Goal: Task Accomplishment & Management: Manage account settings

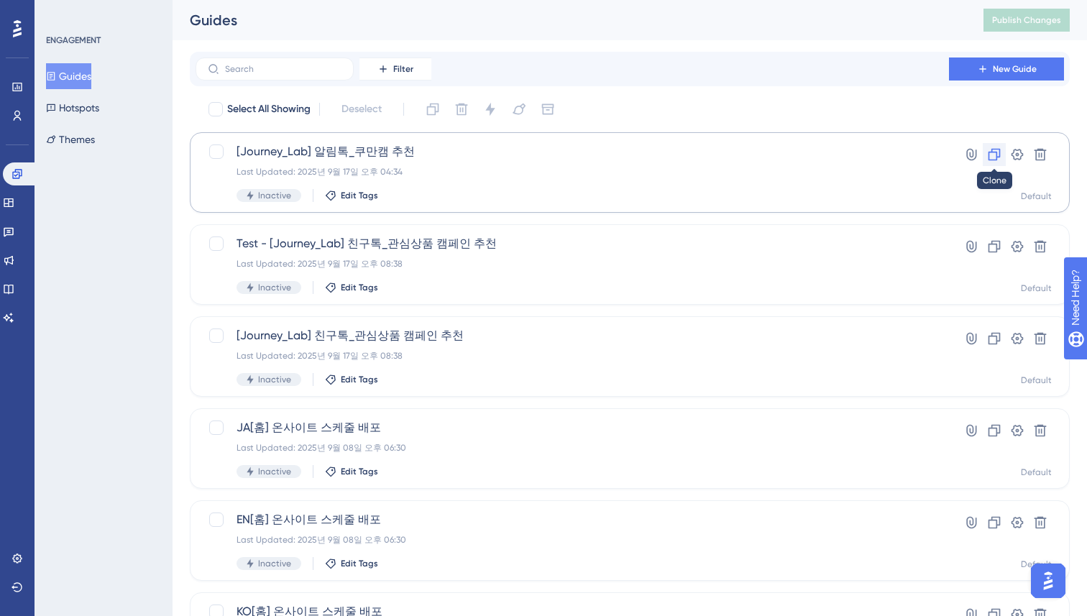
click at [992, 153] on icon at bounding box center [994, 154] width 14 height 14
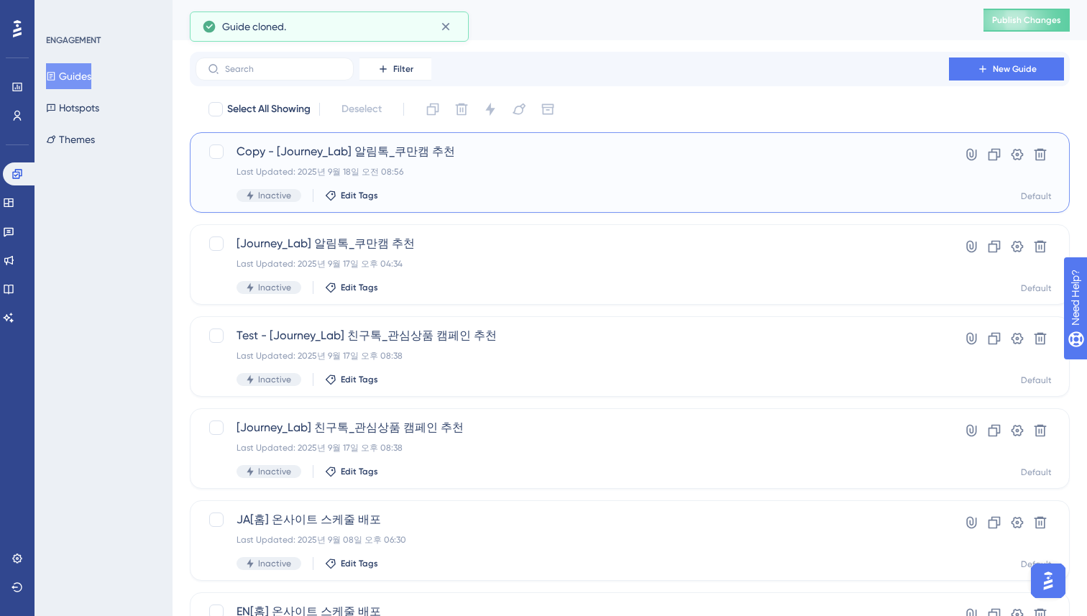
click at [398, 151] on span "Copy - [Journey_Lab] 알림톡_쿠만캠 추천" at bounding box center [573, 151] width 672 height 17
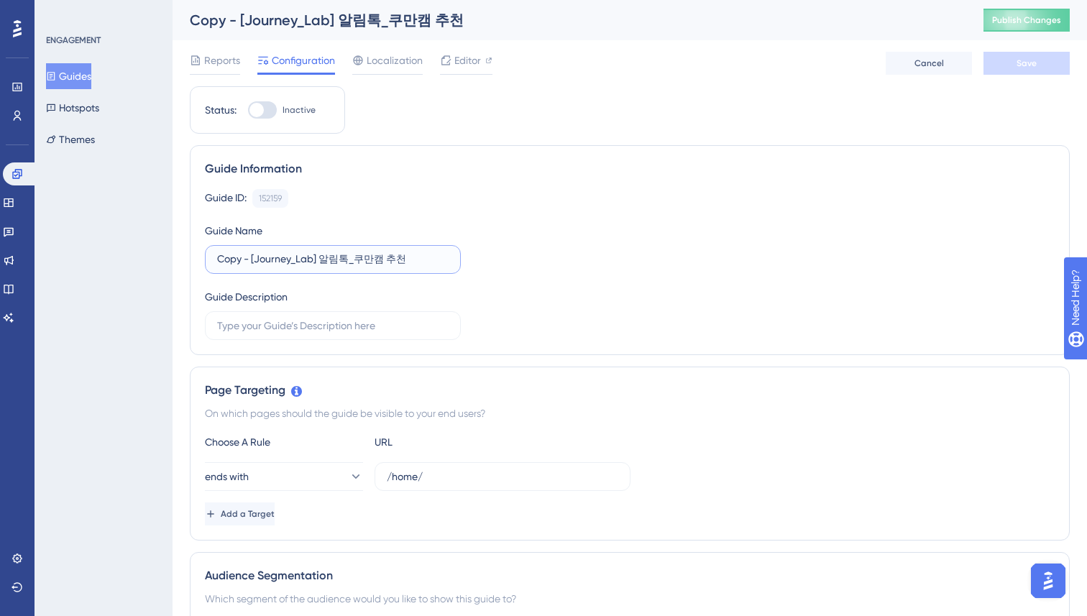
drag, startPoint x: 249, startPoint y: 259, endPoint x: 217, endPoint y: 262, distance: 31.8
click at [217, 262] on input "Copy - [Journey_Lab] 알림톡_쿠만캠 추천" at bounding box center [333, 260] width 232 height 16
type input "Test [Journey_Lab] 알림톡_쿠만캠 추천"
click at [612, 226] on div "Guide ID: 152159 Copy Guide Name Test [Journey_Lab] 알림톡_쿠만캠 추천 Guide Description" at bounding box center [630, 264] width 850 height 151
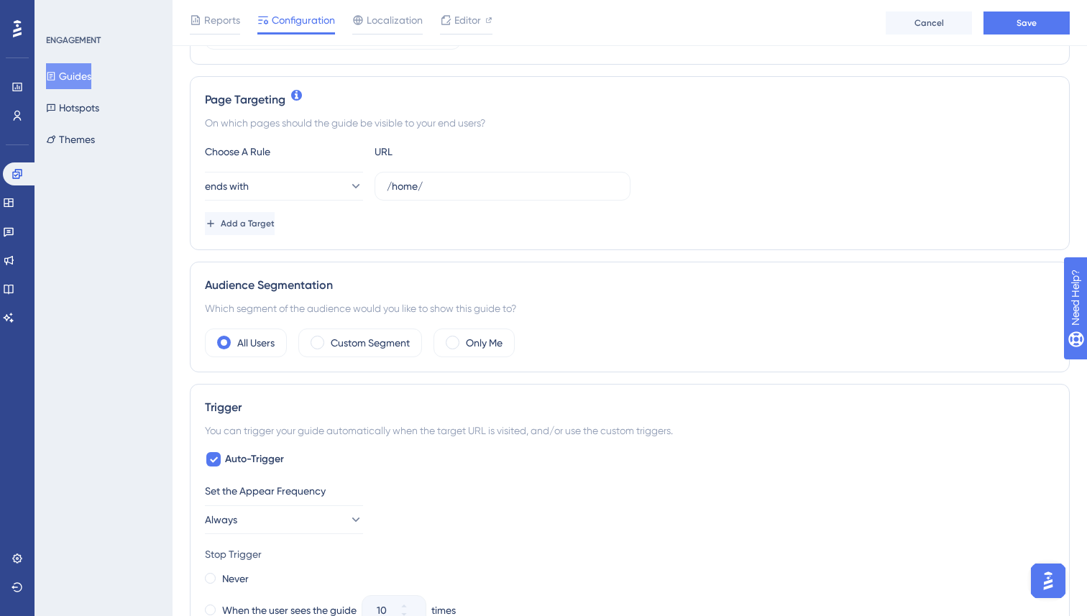
scroll to position [316, 0]
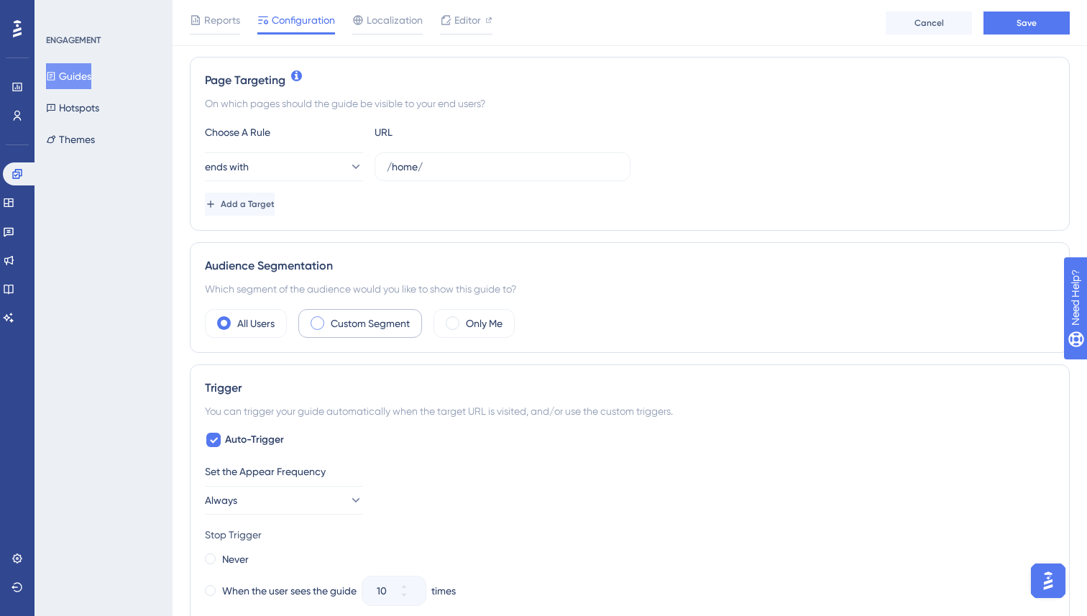
click at [321, 321] on span at bounding box center [318, 323] width 14 height 14
click at [329, 318] on input "radio" at bounding box center [329, 318] width 0 height 0
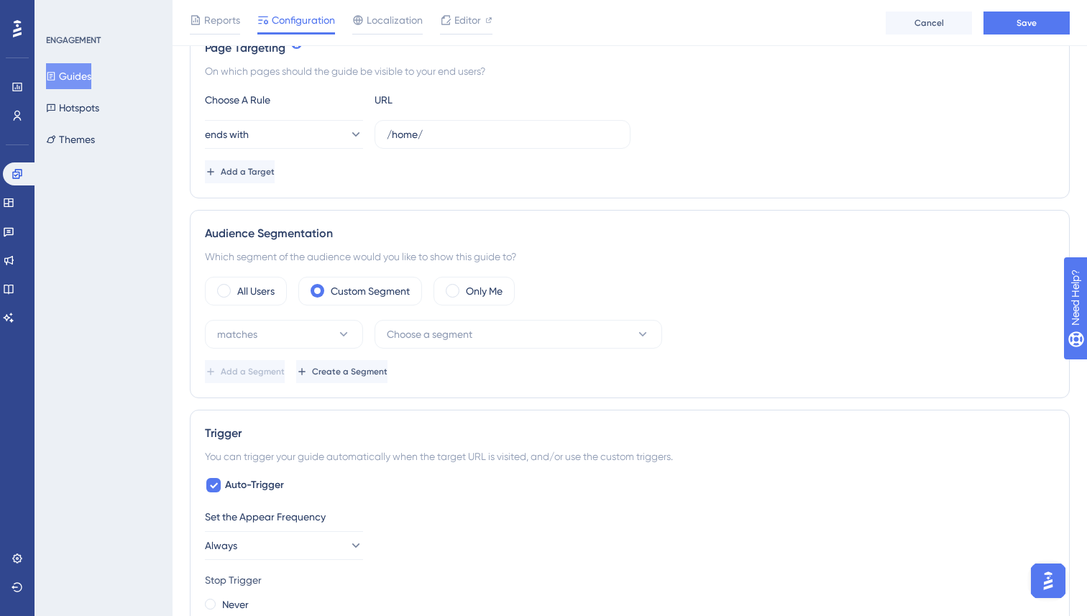
scroll to position [359, 0]
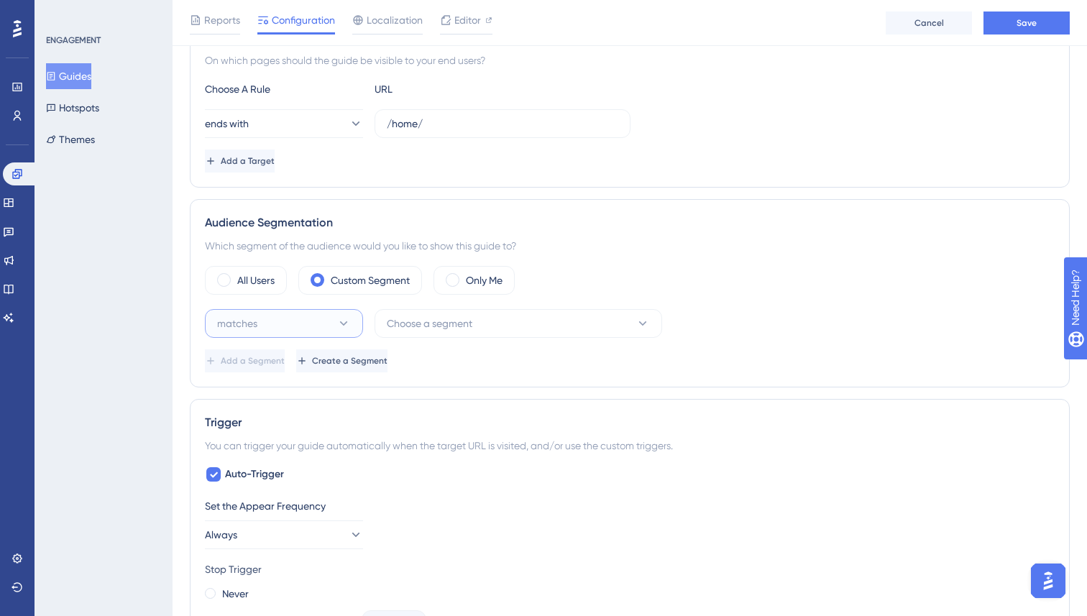
click at [314, 321] on button "matches" at bounding box center [284, 323] width 158 height 29
click at [470, 318] on span "Choose a segment" at bounding box center [430, 323] width 86 height 17
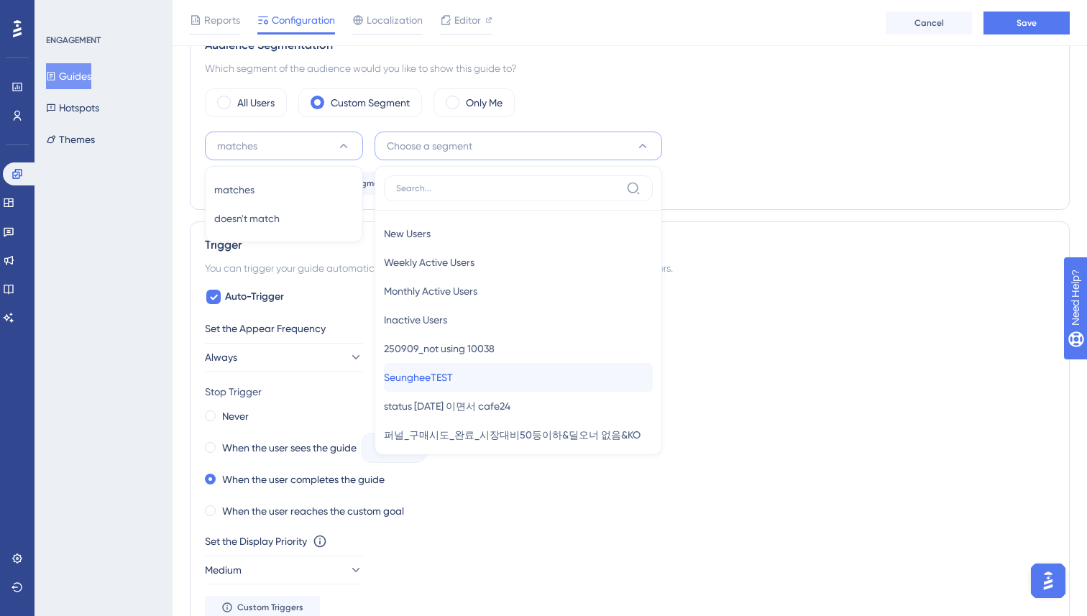
click at [453, 378] on span "SeungheeTEST" at bounding box center [418, 377] width 69 height 17
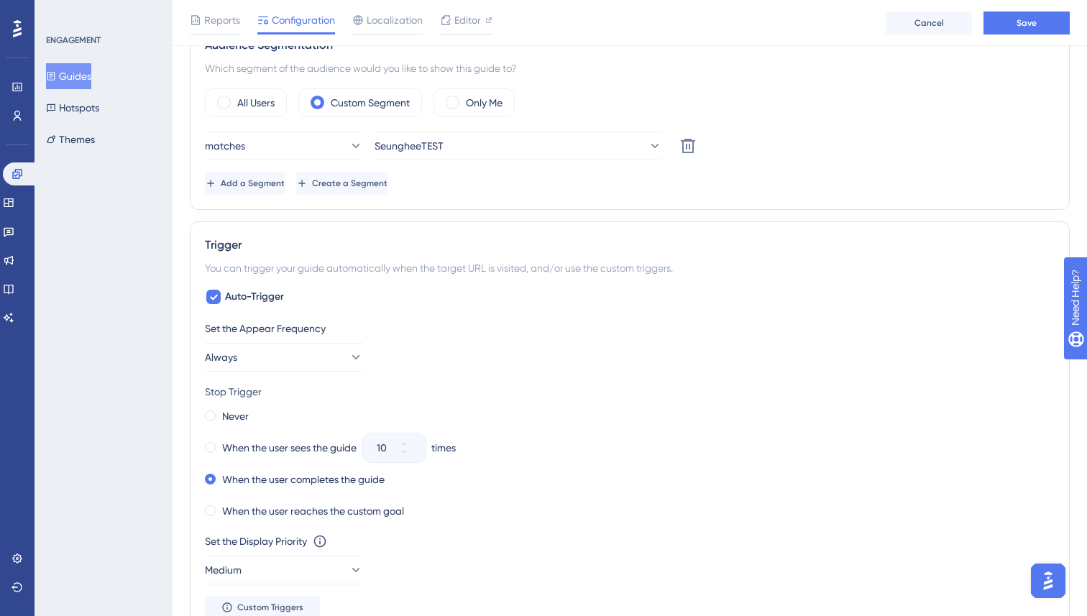
click at [672, 221] on div "Trigger You can trigger your guide automatically when the target URL is visited…" at bounding box center [630, 427] width 880 height 413
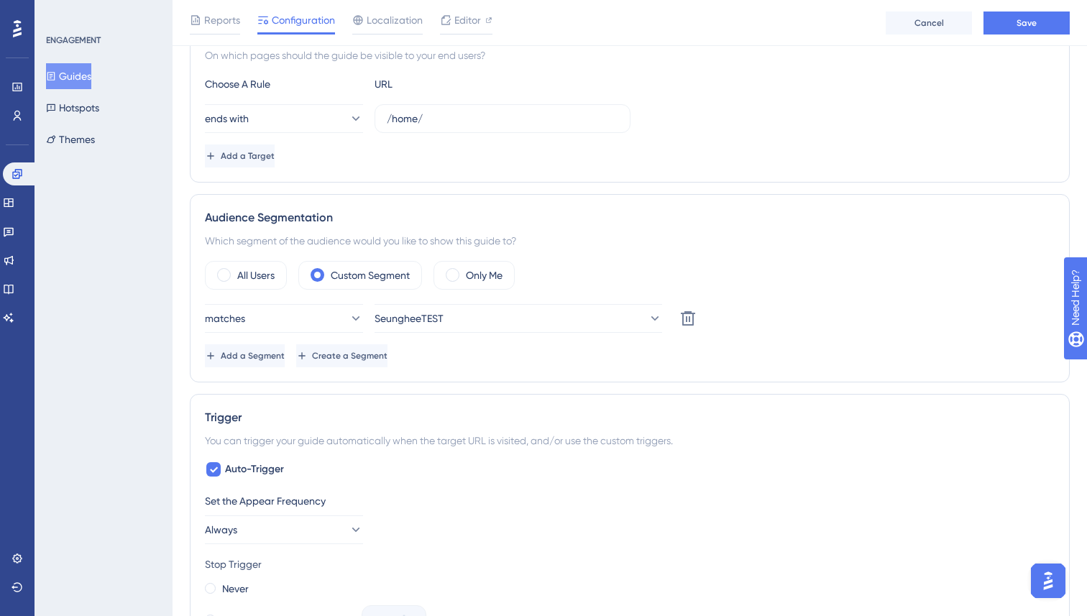
scroll to position [0, 0]
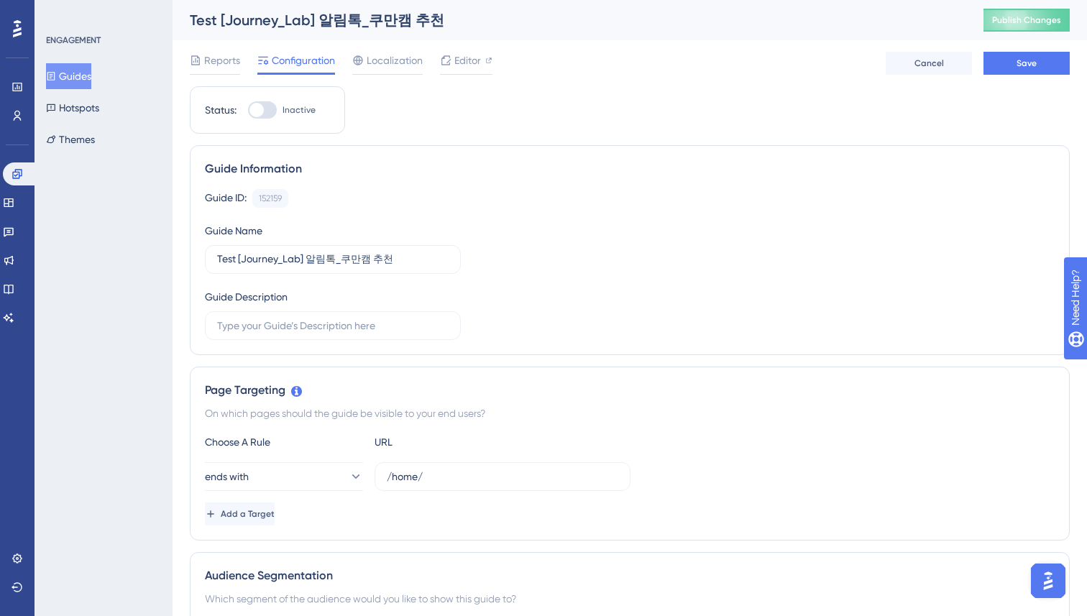
click at [693, 241] on div "Guide ID: 152159 Copy Guide Name Test [Journey_Lab] 알림톡_쿠만캠 추천 Guide Description" at bounding box center [630, 264] width 850 height 151
click at [759, 188] on div "Guide Information Guide ID: 152159 Copy Guide Name Test [Journey_Lab] 알림톡_쿠만캠 추…" at bounding box center [630, 250] width 880 height 210
click at [1012, 63] on button "Save" at bounding box center [1027, 63] width 86 height 23
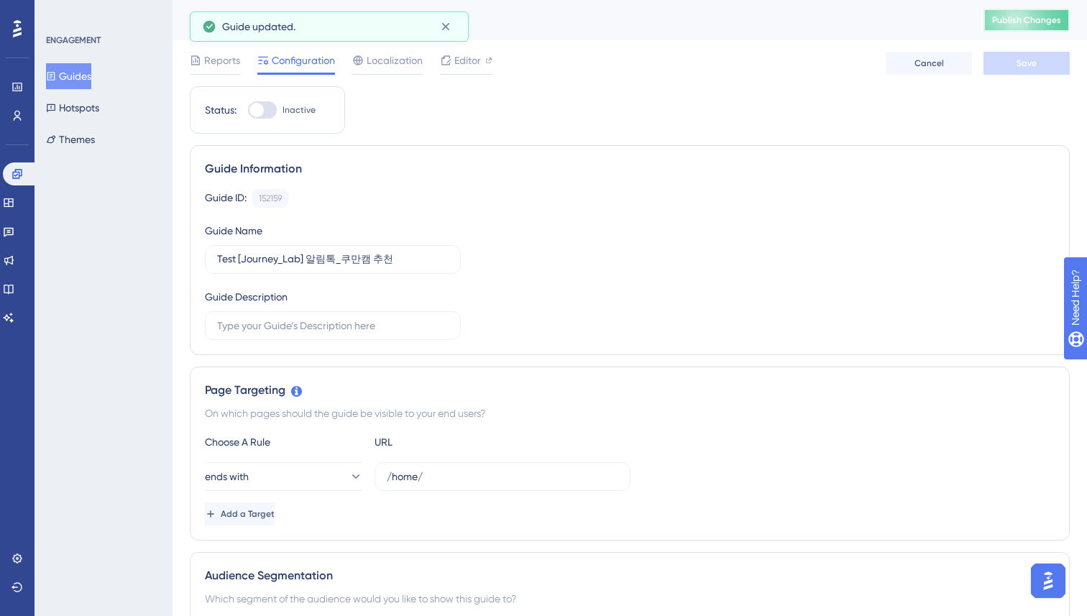
click at [1015, 20] on span "Publish Changes" at bounding box center [1026, 20] width 69 height 12
click at [17, 111] on icon at bounding box center [18, 116] width 8 height 10
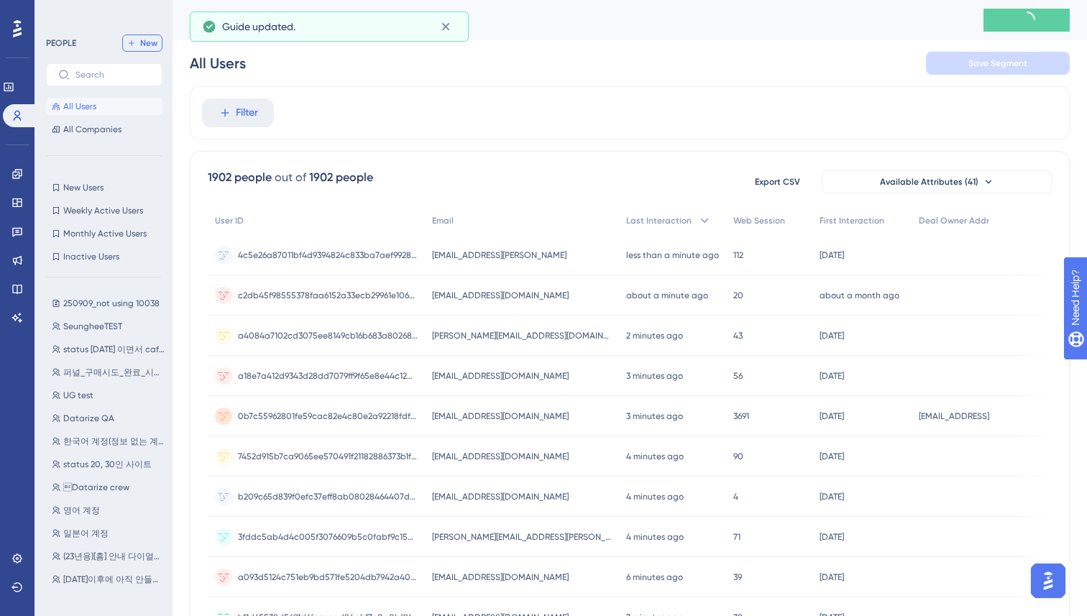
click at [141, 35] on button "New" at bounding box center [142, 43] width 40 height 17
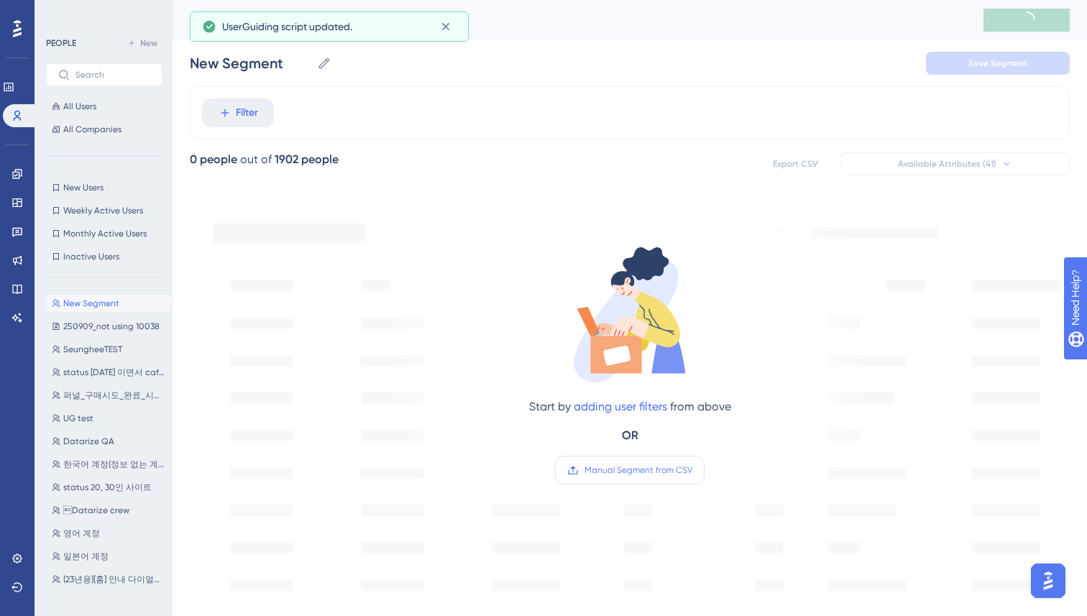
click at [608, 472] on span "Manual Segment from CSV" at bounding box center [639, 470] width 108 height 12
click at [692, 470] on input "Manual Segment from CSV" at bounding box center [692, 470] width 0 height 0
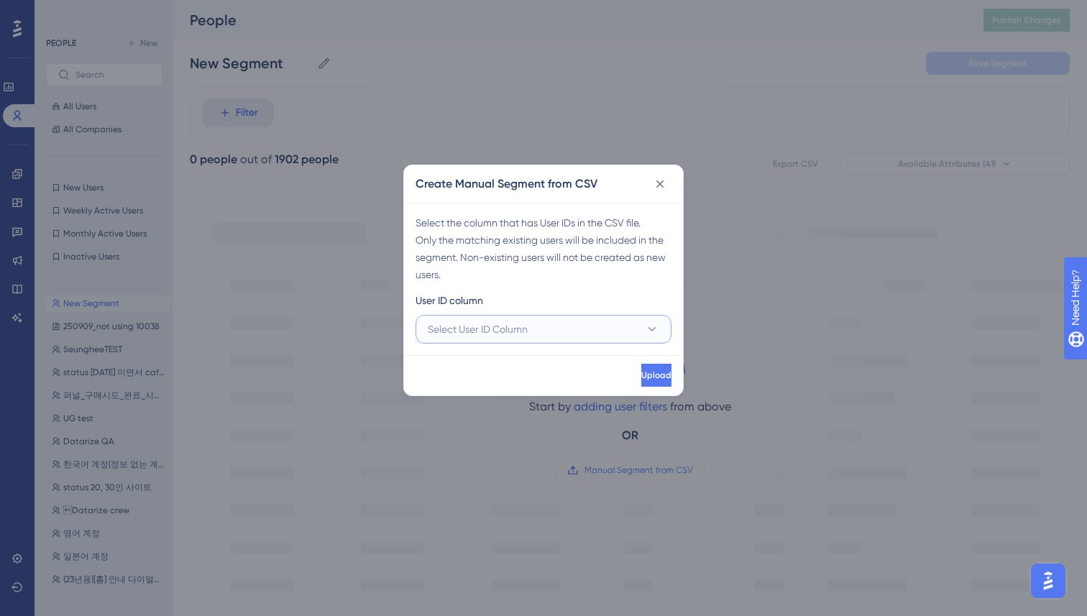
click at [515, 321] on span "Select User ID Column" at bounding box center [478, 329] width 100 height 17
click at [497, 363] on div "A - user_id A - user_id" at bounding box center [543, 373] width 237 height 29
click at [505, 372] on div "Upload" at bounding box center [543, 375] width 279 height 40
click at [641, 378] on button "Upload" at bounding box center [656, 375] width 30 height 23
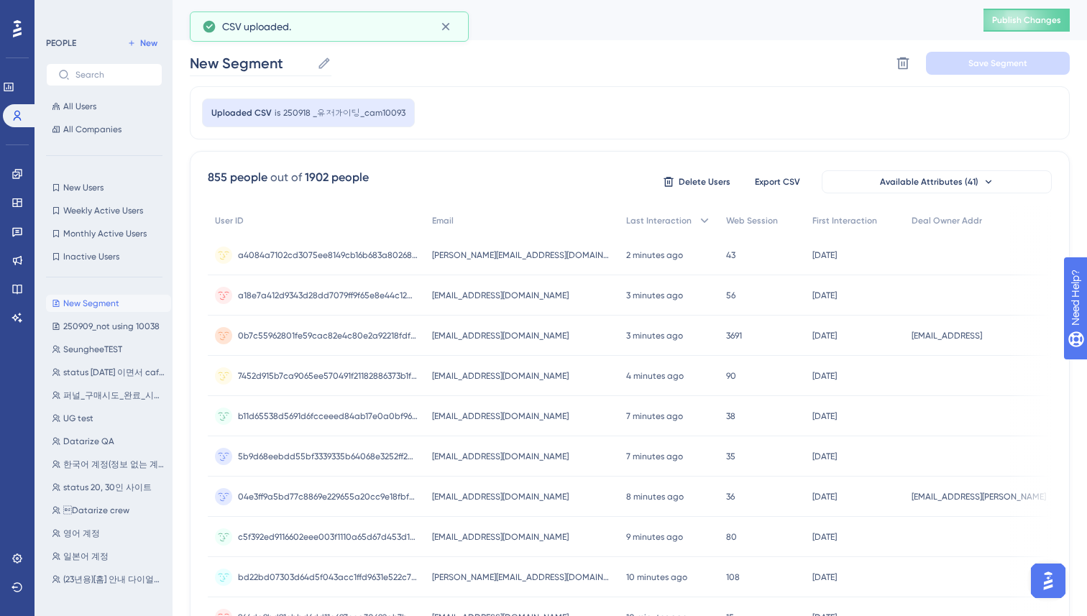
click at [318, 68] on icon at bounding box center [323, 63] width 11 height 11
click at [311, 68] on input "New Segment" at bounding box center [251, 63] width 122 height 20
click at [311, 66] on label "New Segment New Segment" at bounding box center [261, 63] width 142 height 26
click at [311, 66] on input "New Segment" at bounding box center [251, 63] width 122 height 20
click at [311, 66] on label "New Segment New Segment" at bounding box center [261, 63] width 142 height 26
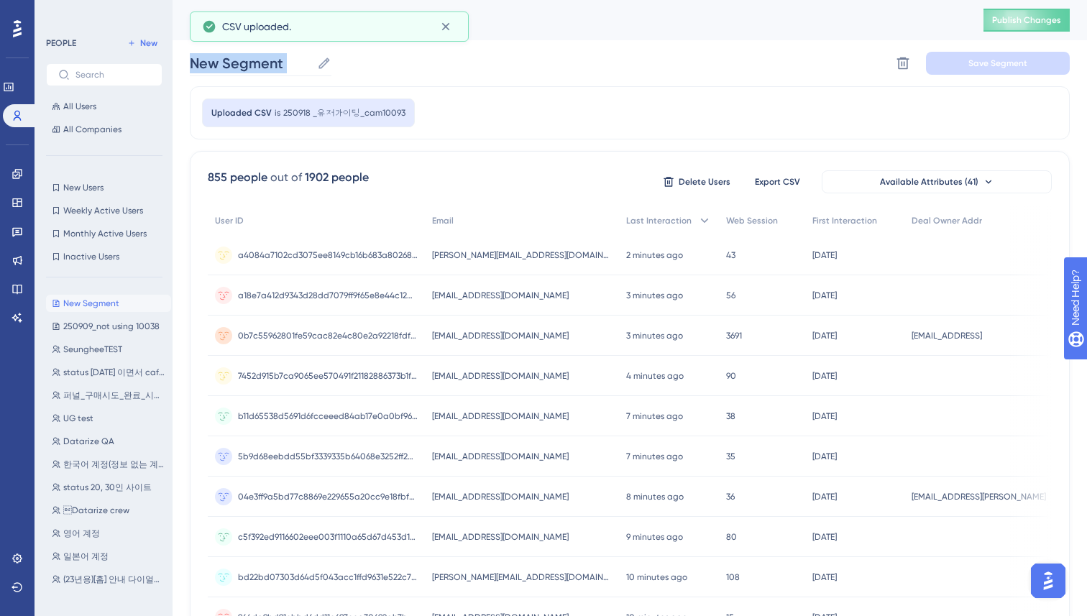
click at [311, 66] on input "New Segment" at bounding box center [251, 63] width 122 height 20
click at [311, 66] on label "New Segment New Segment" at bounding box center [261, 63] width 142 height 26
click at [311, 66] on input "New Segment" at bounding box center [251, 63] width 122 height 20
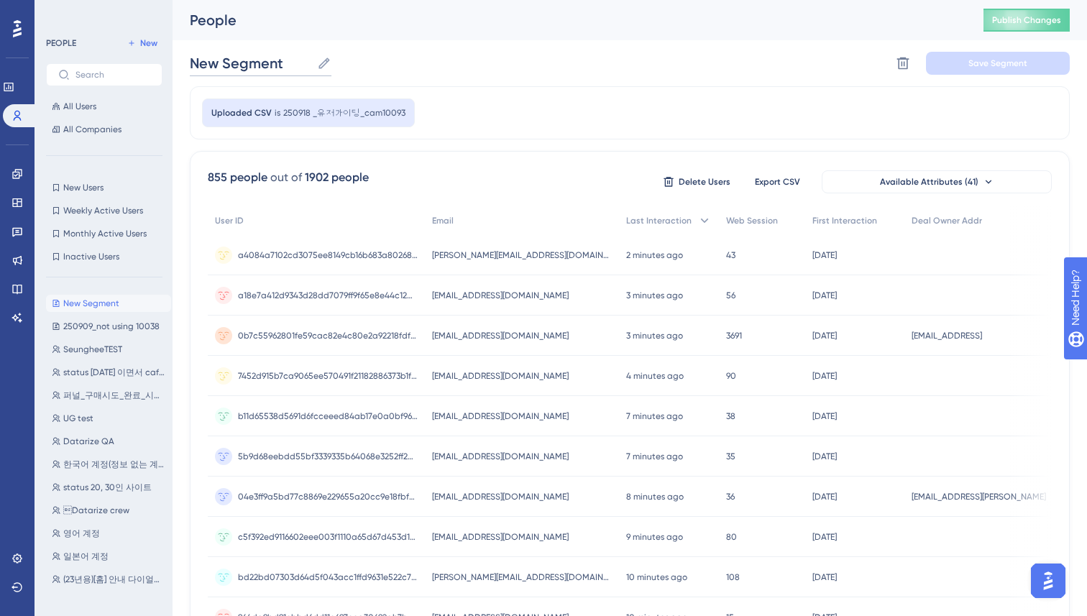
click at [264, 73] on label "New Segment New Segment" at bounding box center [261, 63] width 142 height 26
click at [264, 73] on input "New Segment" at bounding box center [251, 63] width 122 height 20
drag, startPoint x: 290, startPoint y: 63, endPoint x: 194, endPoint y: 65, distance: 96.4
click at [194, 65] on input "New Segment" at bounding box center [251, 63] width 122 height 20
type input "250918_not using 10093"
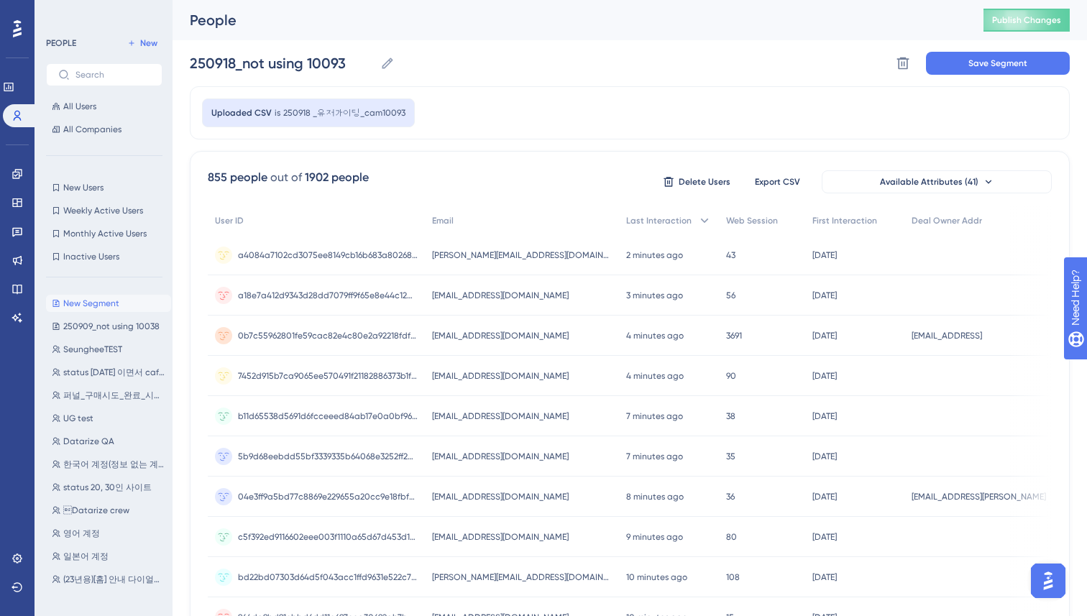
click at [621, 63] on div "250918_not using 10093 250918_not using 10093 Delete Segment Save Segment" at bounding box center [630, 63] width 880 height 46
click at [955, 63] on button "Save Segment" at bounding box center [998, 63] width 144 height 23
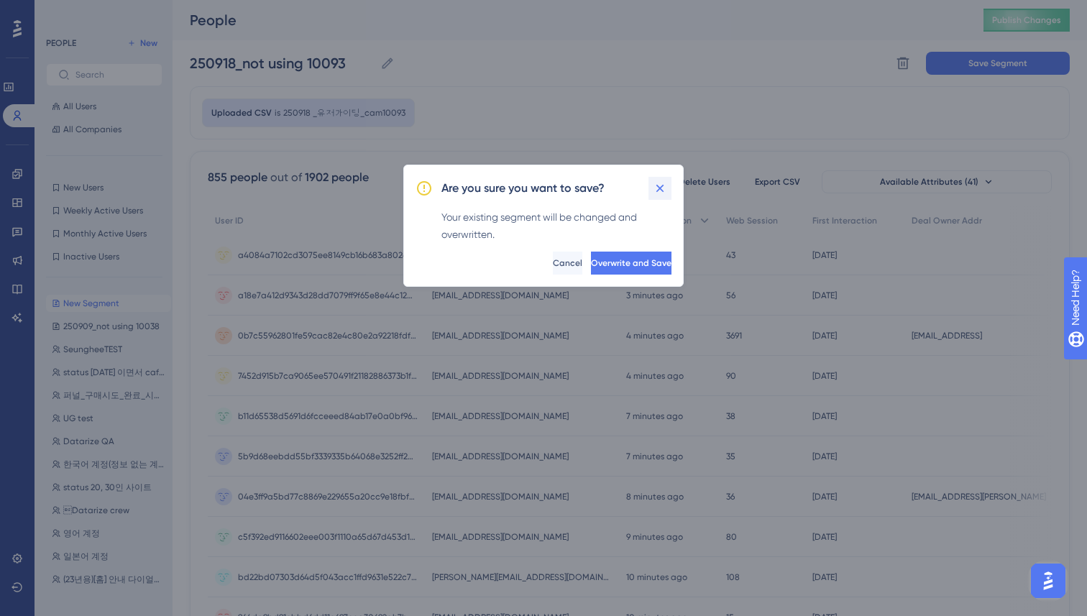
click at [653, 185] on icon at bounding box center [660, 188] width 14 height 14
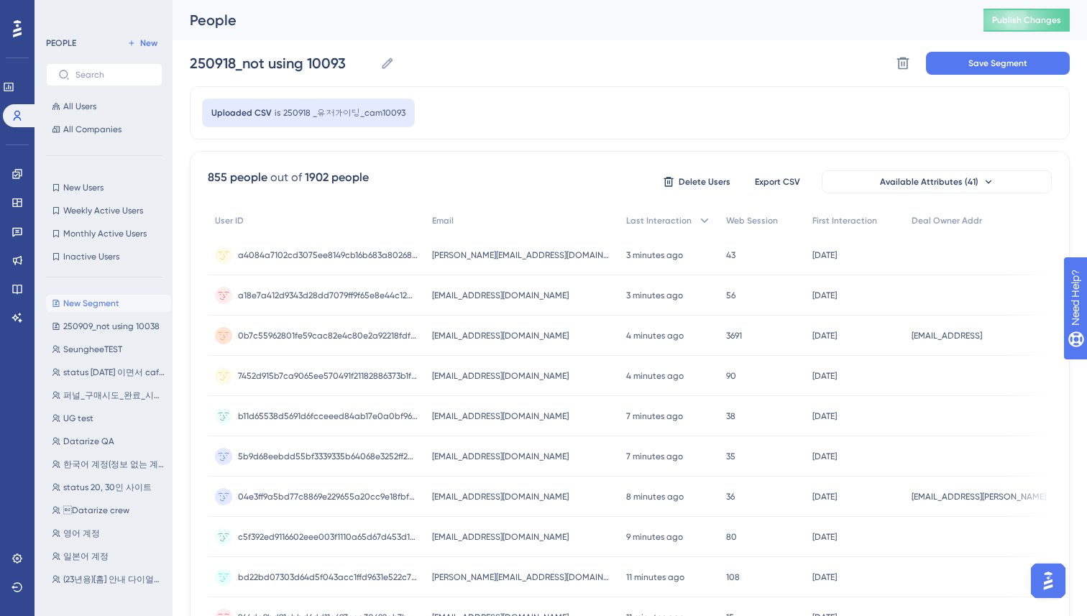
click at [746, 114] on div "Uploaded CSV is 250918 _유저가이딩_cam10093" at bounding box center [630, 112] width 880 height 53
click at [748, 115] on div "Uploaded CSV is 250918 _유저가이딩_cam10093" at bounding box center [630, 112] width 880 height 53
click at [1012, 63] on span "Save Segment" at bounding box center [997, 64] width 59 height 12
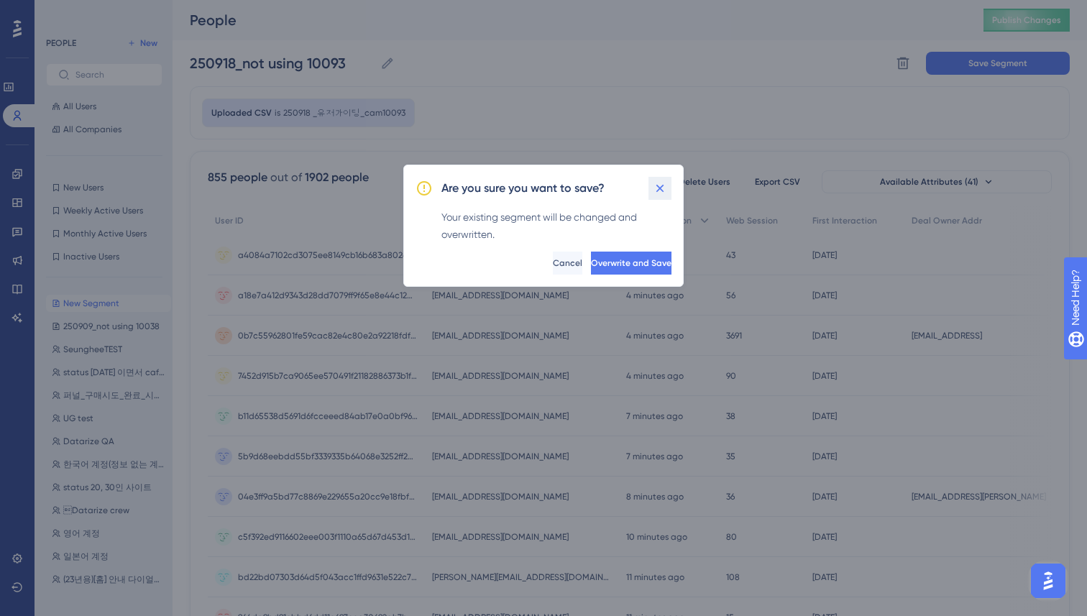
click at [660, 178] on button at bounding box center [659, 188] width 23 height 23
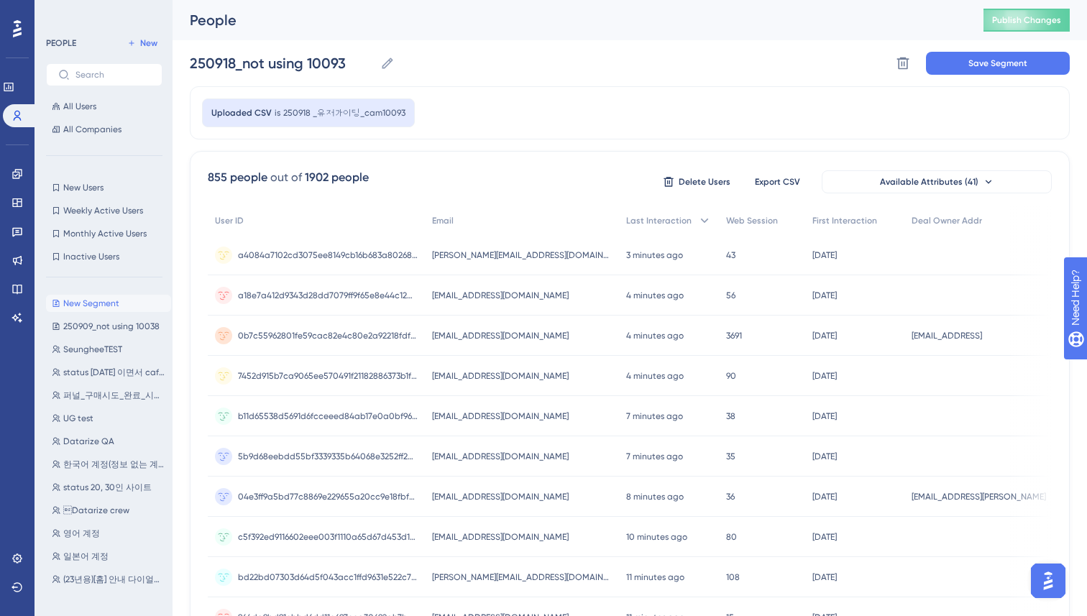
click at [712, 130] on div "Uploaded CSV is 250918 _유저가이딩_cam10093" at bounding box center [630, 112] width 880 height 53
click at [978, 60] on span "Save Segment" at bounding box center [997, 64] width 59 height 12
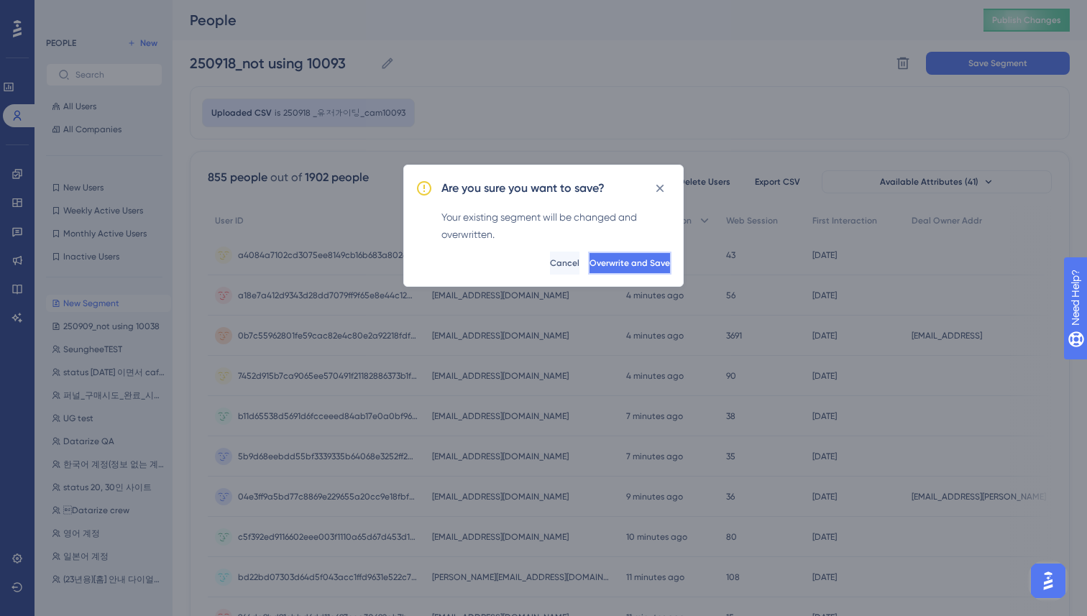
click at [630, 254] on button "Overwrite and Save" at bounding box center [629, 263] width 83 height 23
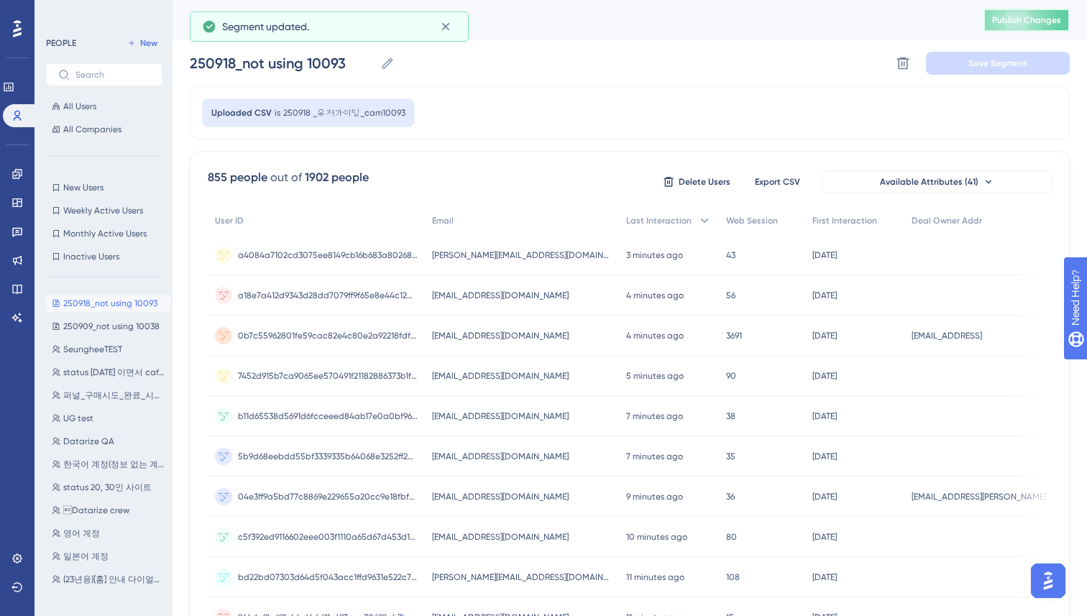
click at [1010, 23] on span "Publish Changes" at bounding box center [1026, 20] width 69 height 12
click at [598, 114] on div "Uploaded CSV is 250918 _유저가이딩_cam10093" at bounding box center [630, 112] width 880 height 53
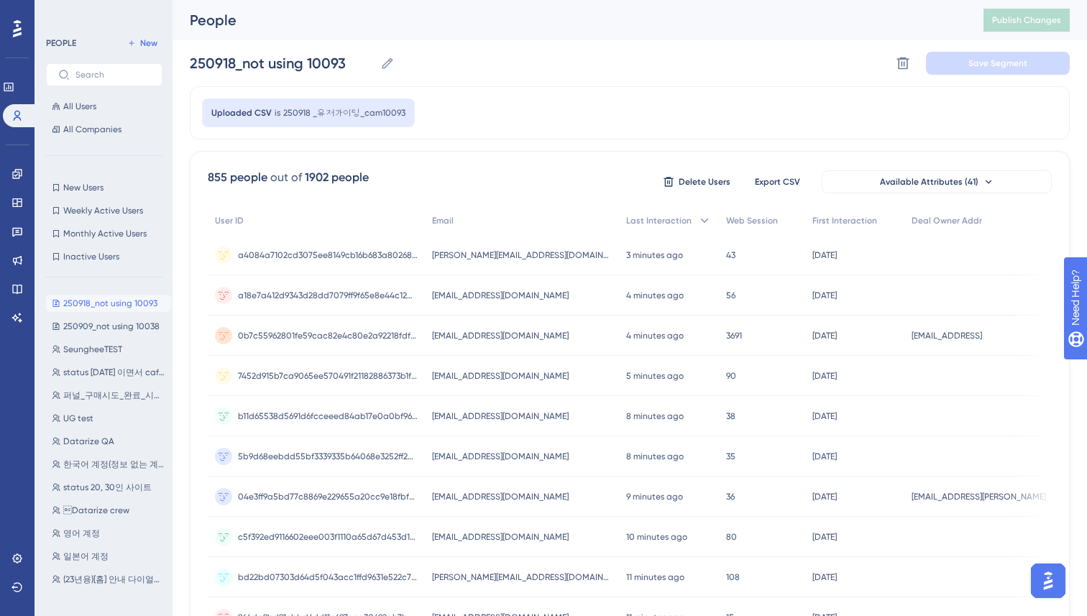
scroll to position [545, 0]
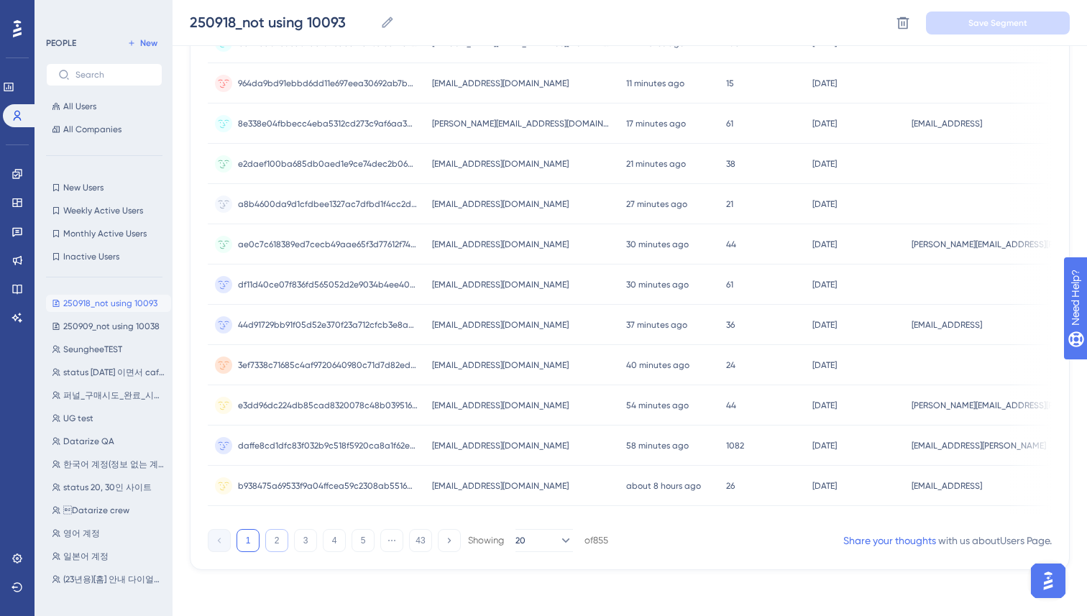
click at [274, 538] on button "2" at bounding box center [276, 540] width 23 height 23
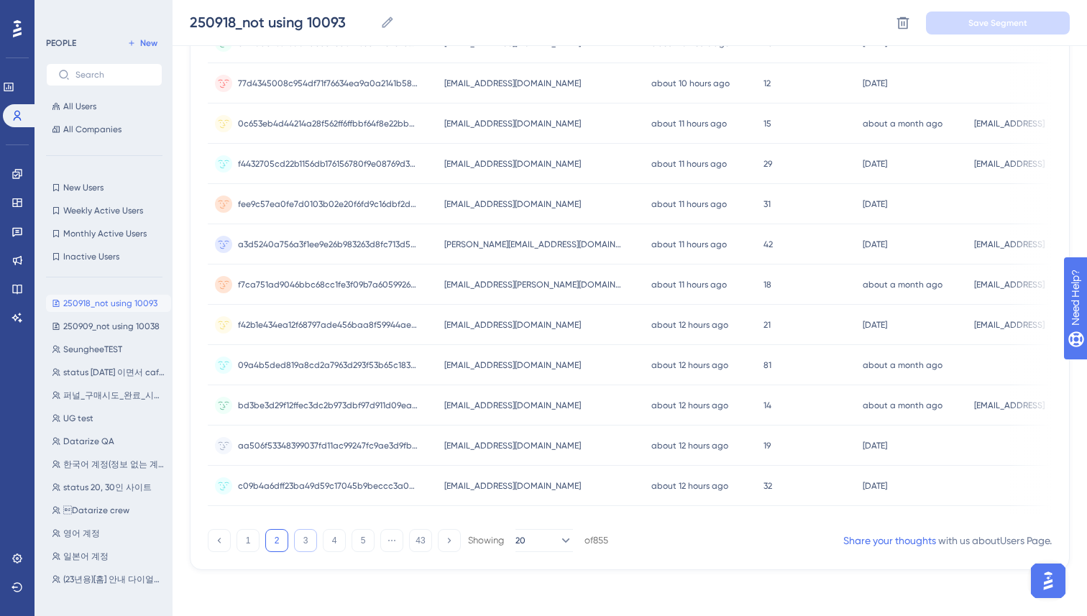
click at [303, 540] on button "3" at bounding box center [305, 540] width 23 height 23
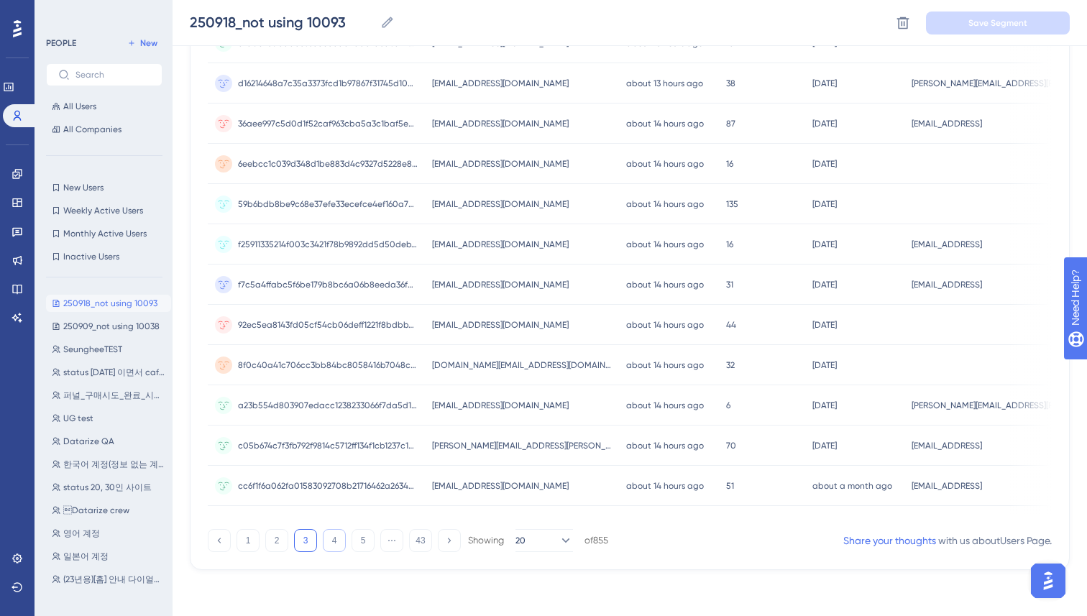
click at [331, 538] on button "4" at bounding box center [334, 540] width 23 height 23
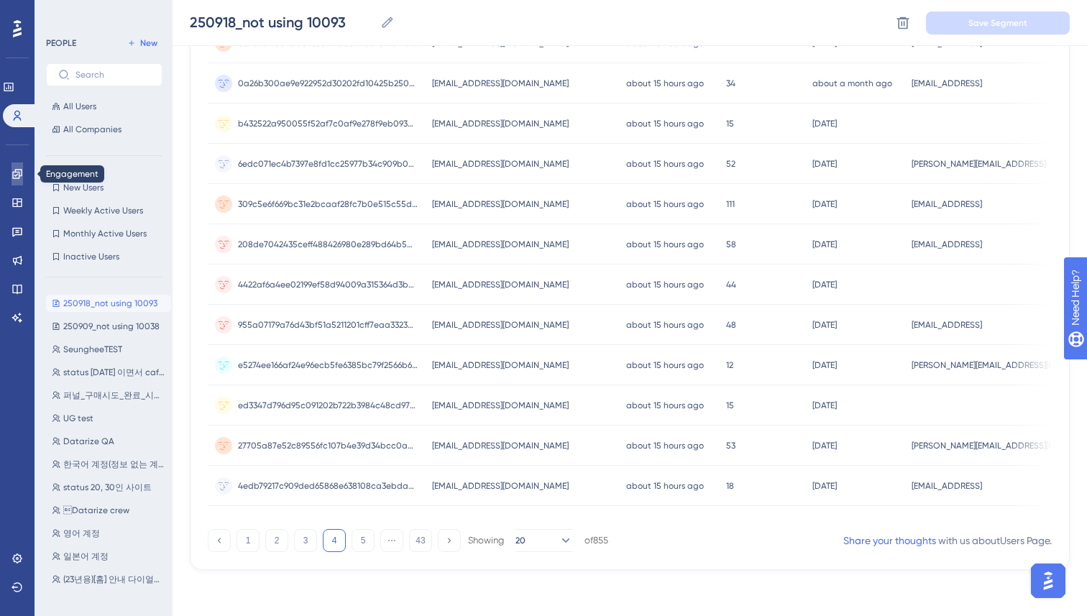
click at [17, 176] on icon at bounding box center [18, 174] width 12 height 12
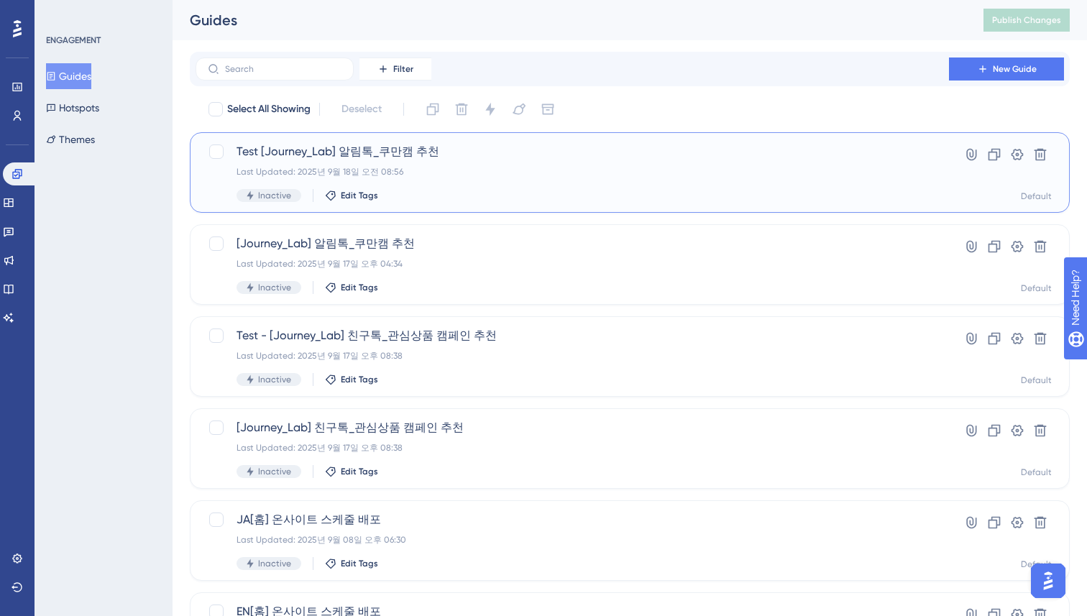
click at [505, 176] on div "Last Updated: 2025년 9월 18일 오전 08:56" at bounding box center [573, 172] width 672 height 12
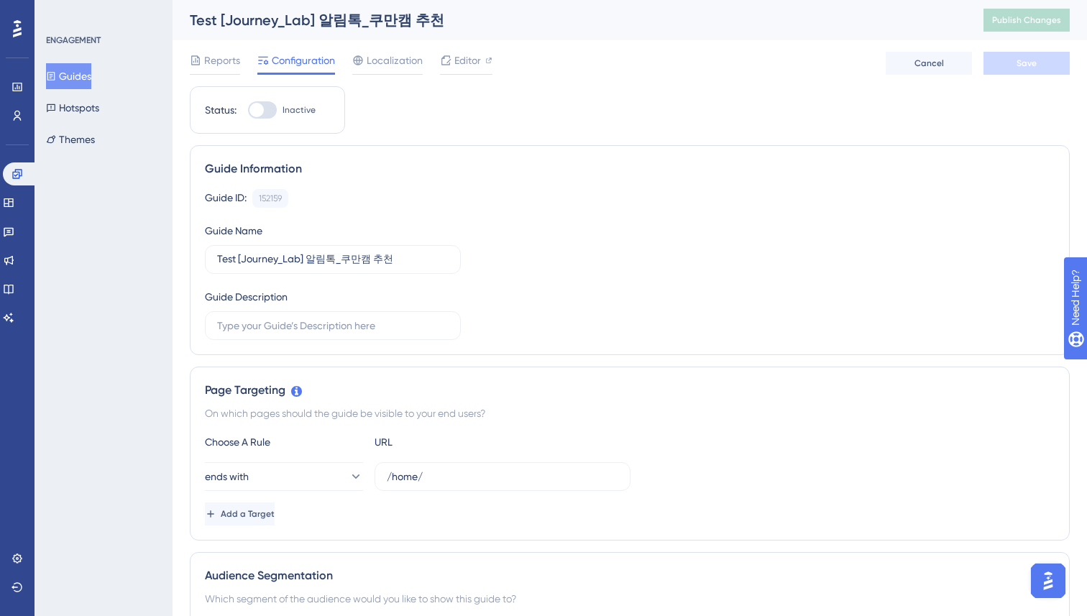
click at [275, 112] on div at bounding box center [262, 109] width 29 height 17
click at [248, 111] on input "Inactive" at bounding box center [247, 110] width 1 height 1
checkbox input "true"
drag, startPoint x: 777, startPoint y: 93, endPoint x: 847, endPoint y: 83, distance: 70.5
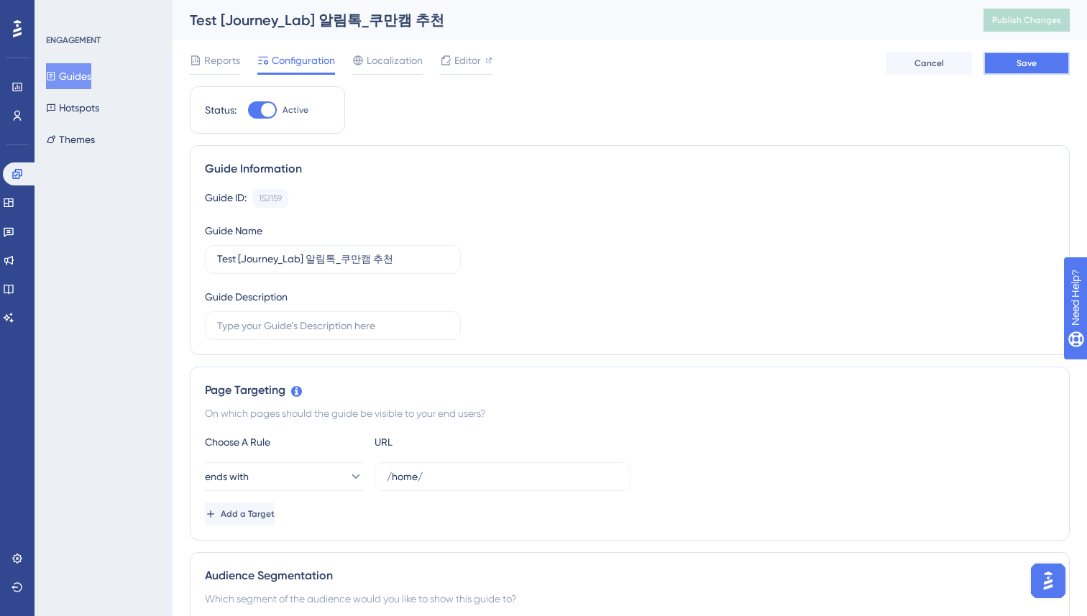
click at [1040, 68] on button "Save" at bounding box center [1027, 63] width 86 height 23
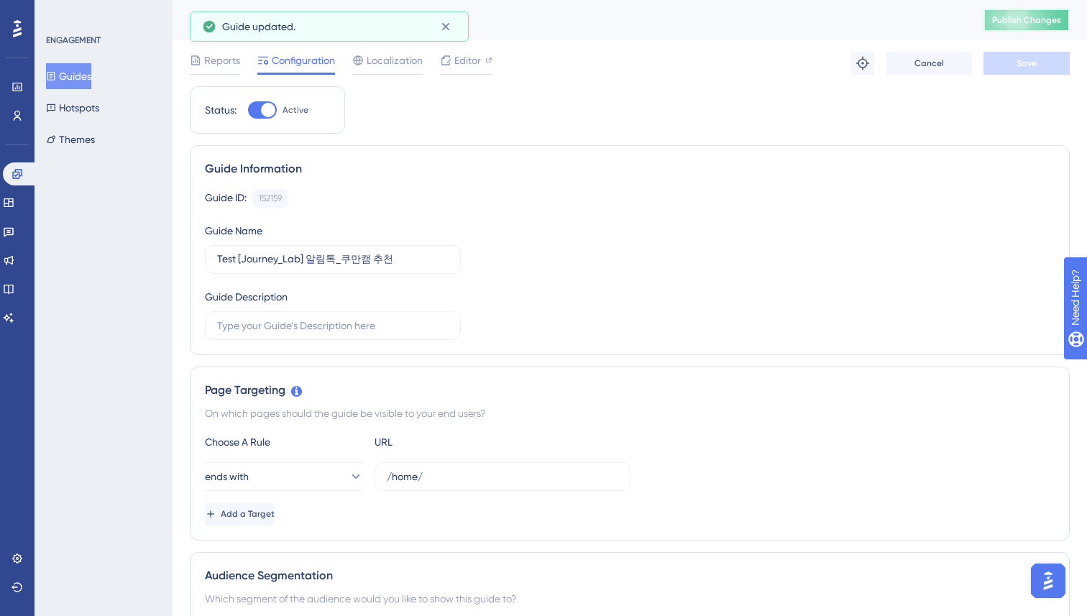
click at [1026, 19] on span "Publish Changes" at bounding box center [1026, 20] width 69 height 12
click at [85, 73] on button "Guides" at bounding box center [68, 76] width 45 height 26
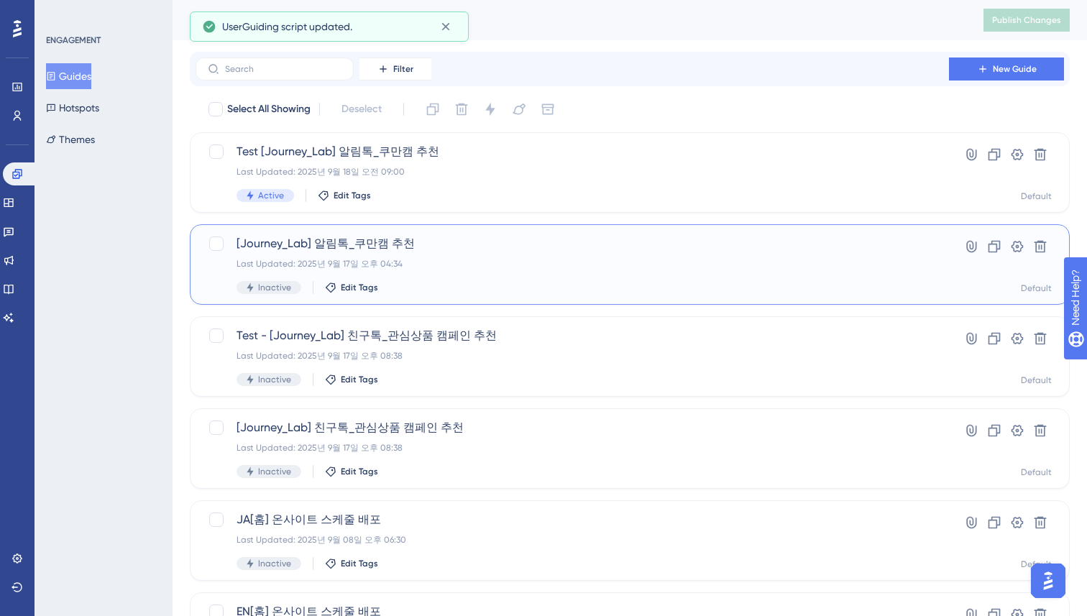
click at [499, 262] on div "Last Updated: 2025년 9월 17일 오후 04:34" at bounding box center [573, 264] width 672 height 12
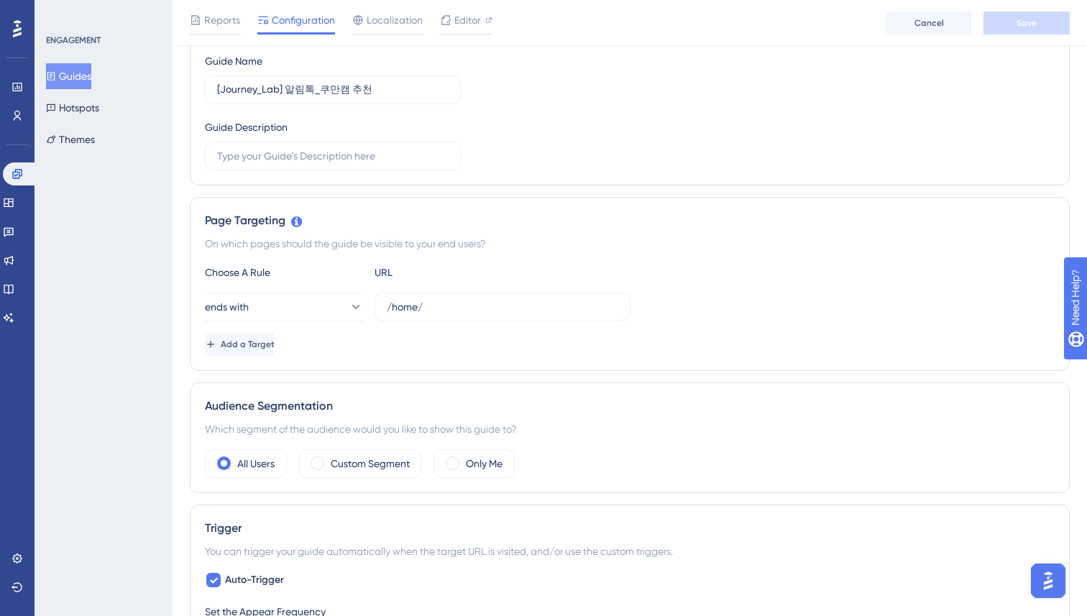
scroll to position [388, 0]
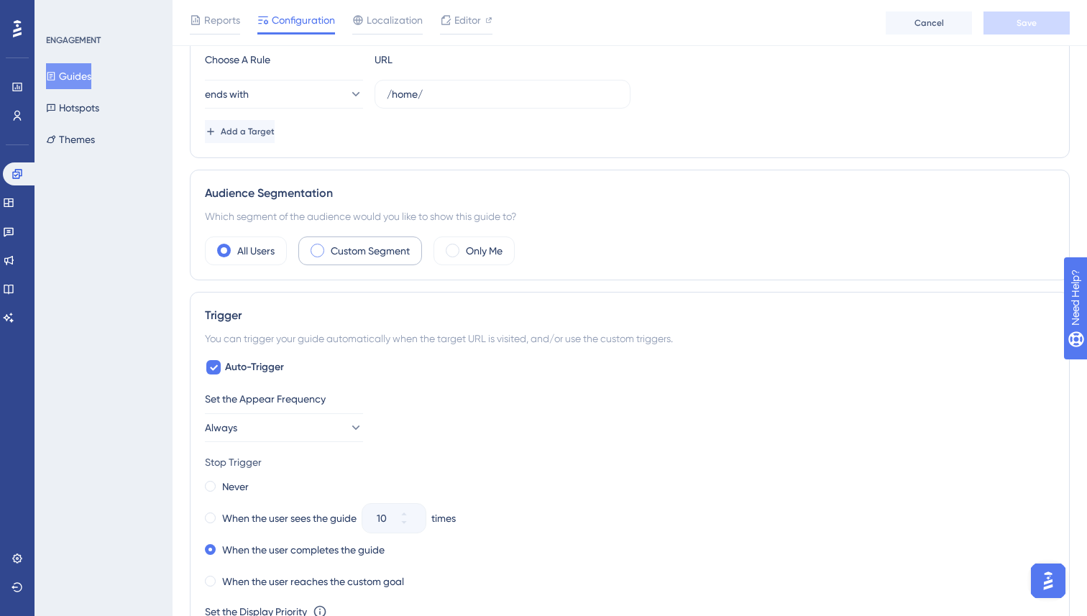
click at [327, 260] on div "Custom Segment" at bounding box center [360, 251] width 124 height 29
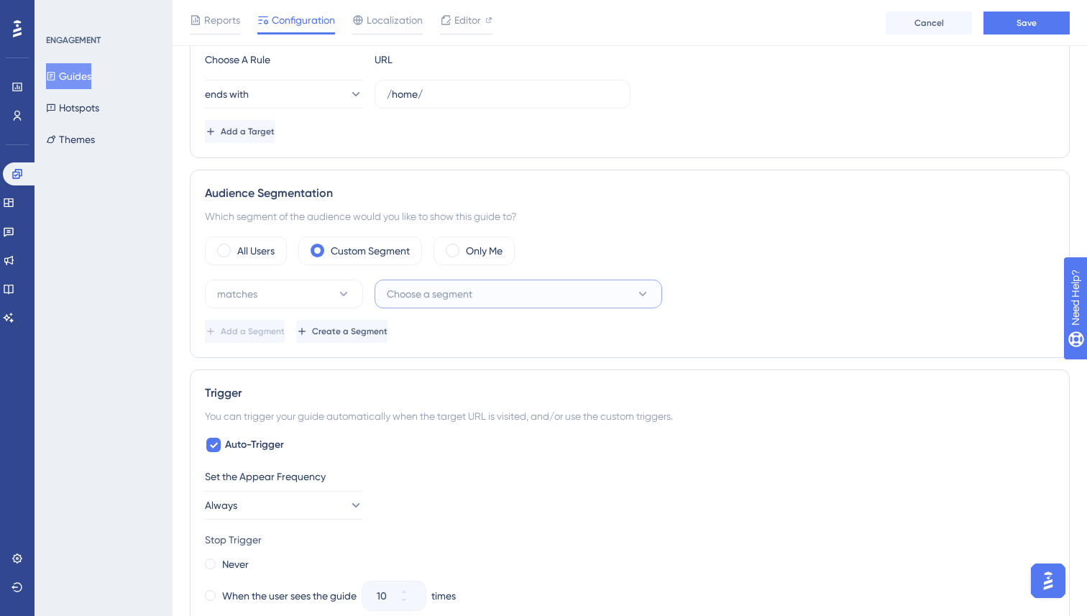
click at [468, 290] on span "Choose a segment" at bounding box center [430, 293] width 86 height 17
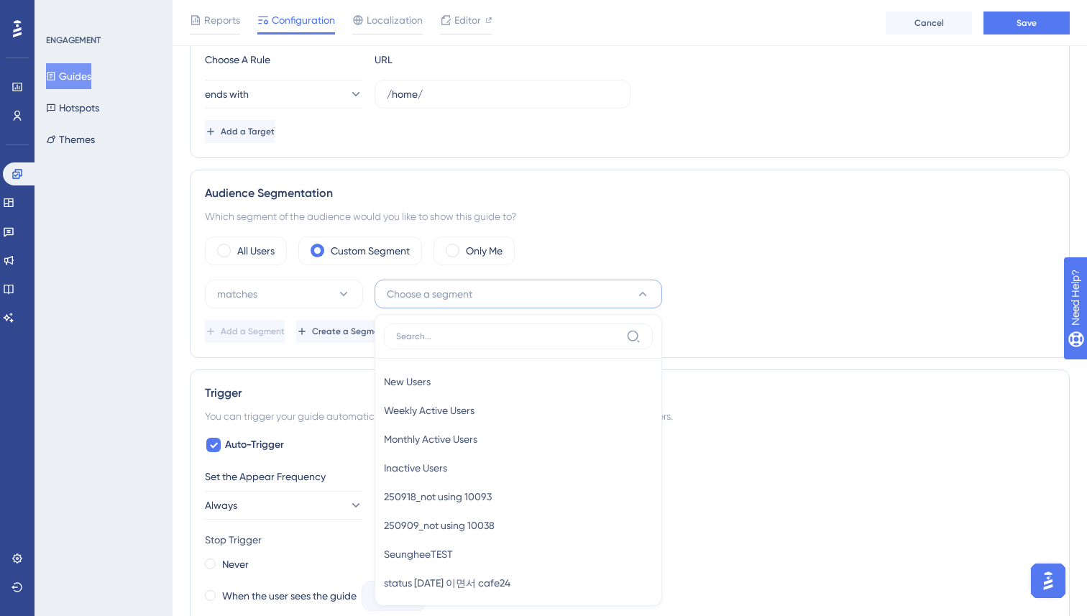
scroll to position [538, 0]
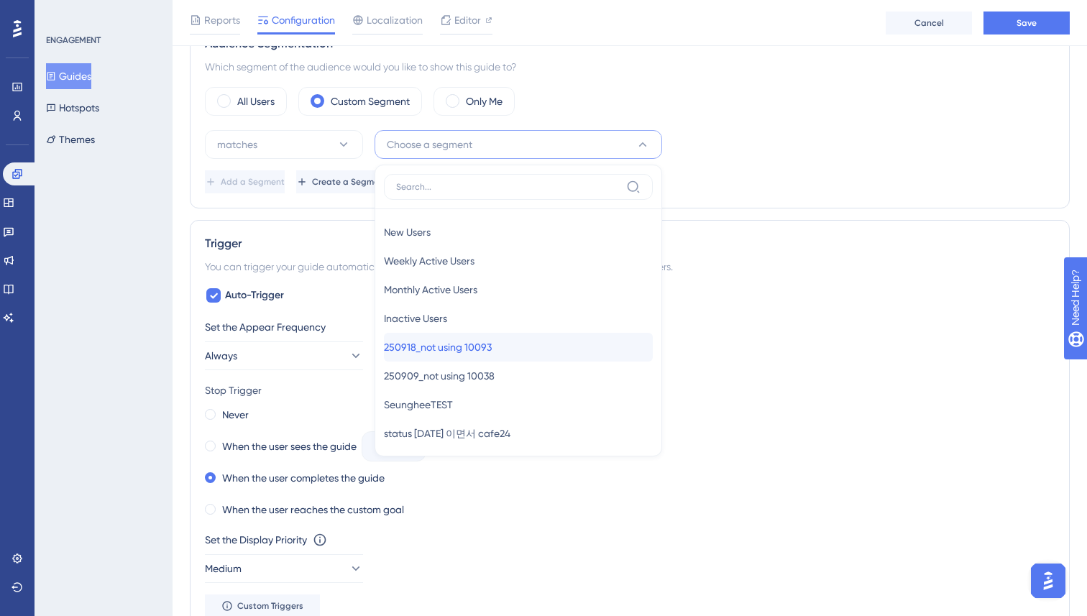
click at [474, 349] on span "250918_not using 10093" at bounding box center [438, 347] width 108 height 17
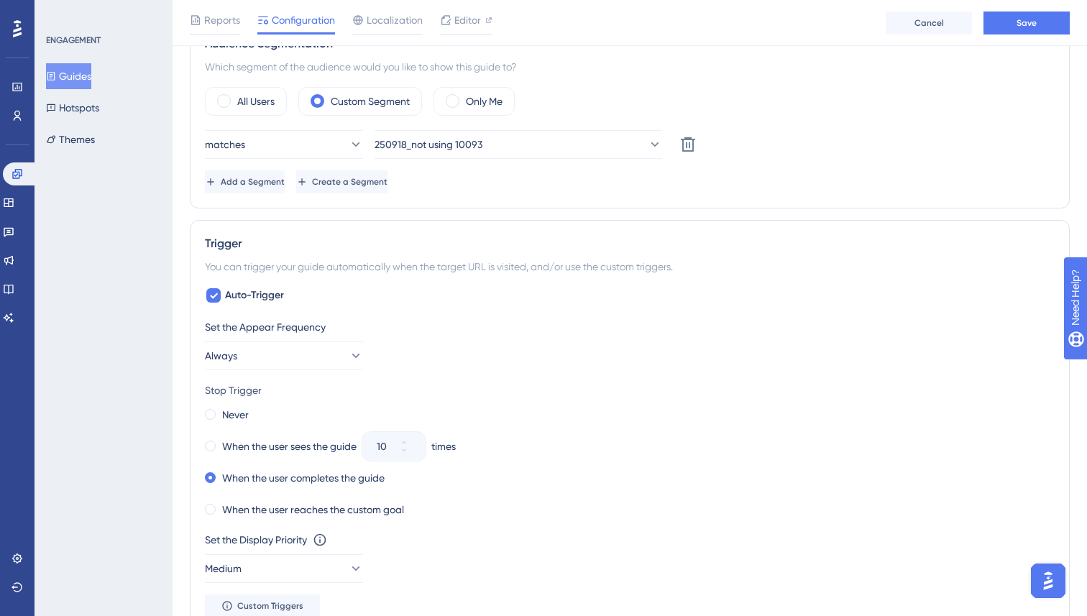
click at [771, 187] on div "Add a Segment Create a Segment" at bounding box center [630, 181] width 850 height 23
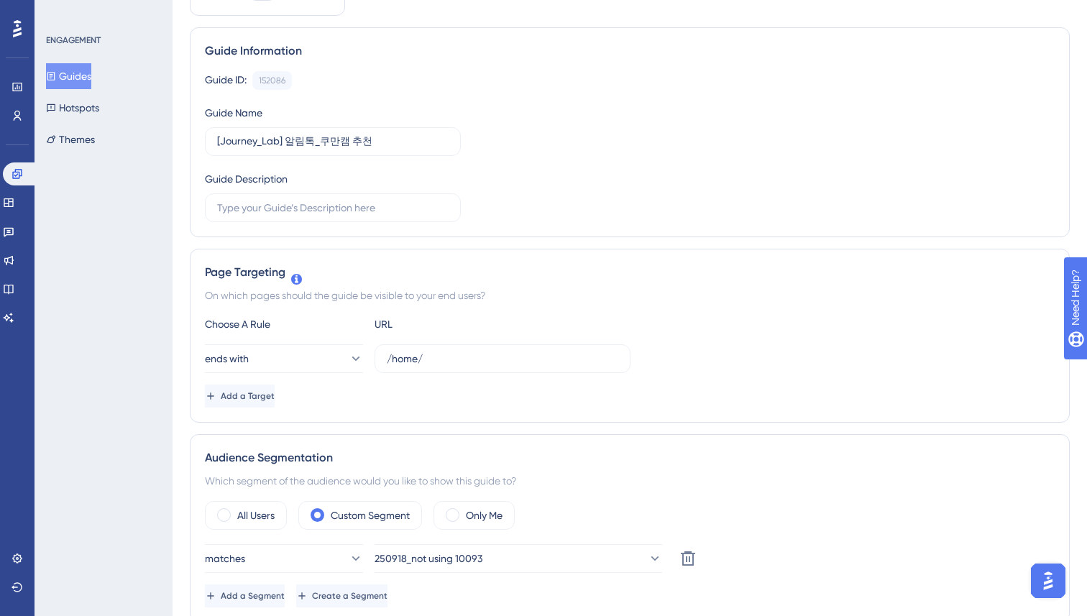
scroll to position [0, 0]
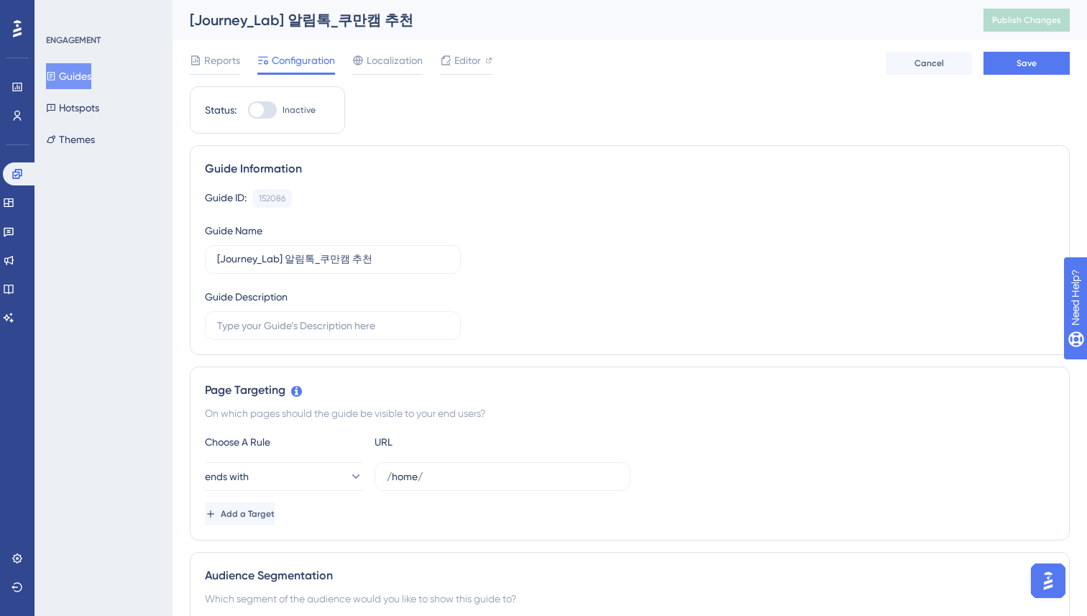
click at [791, 160] on div "Guide Information" at bounding box center [630, 168] width 850 height 17
click at [1019, 68] on span "Save" at bounding box center [1027, 64] width 20 height 12
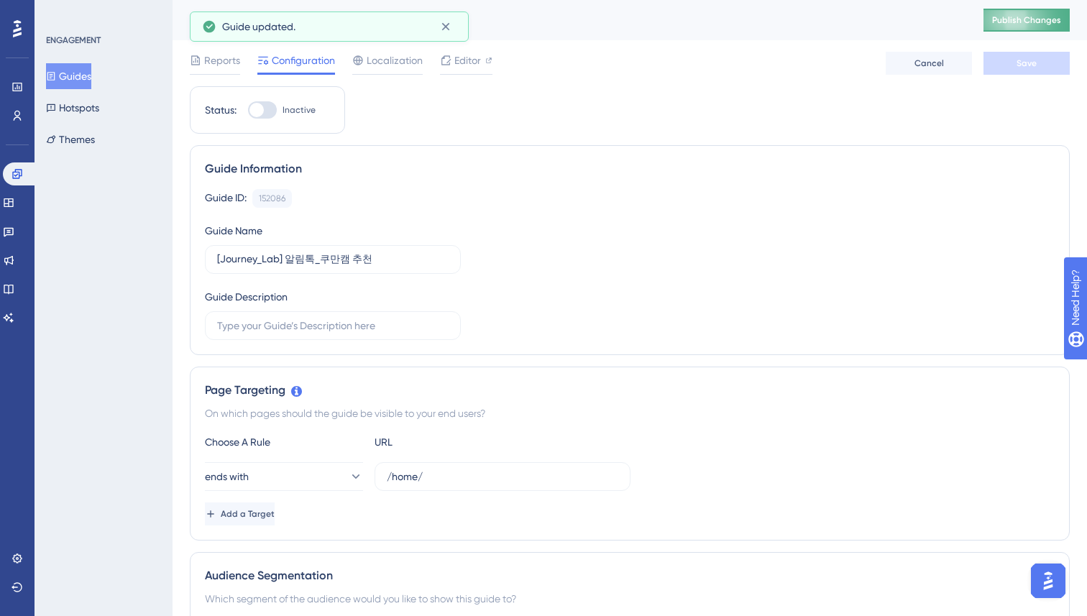
click at [1031, 22] on span "Publish Changes" at bounding box center [1026, 20] width 69 height 12
